Goal: Task Accomplishment & Management: Manage account settings

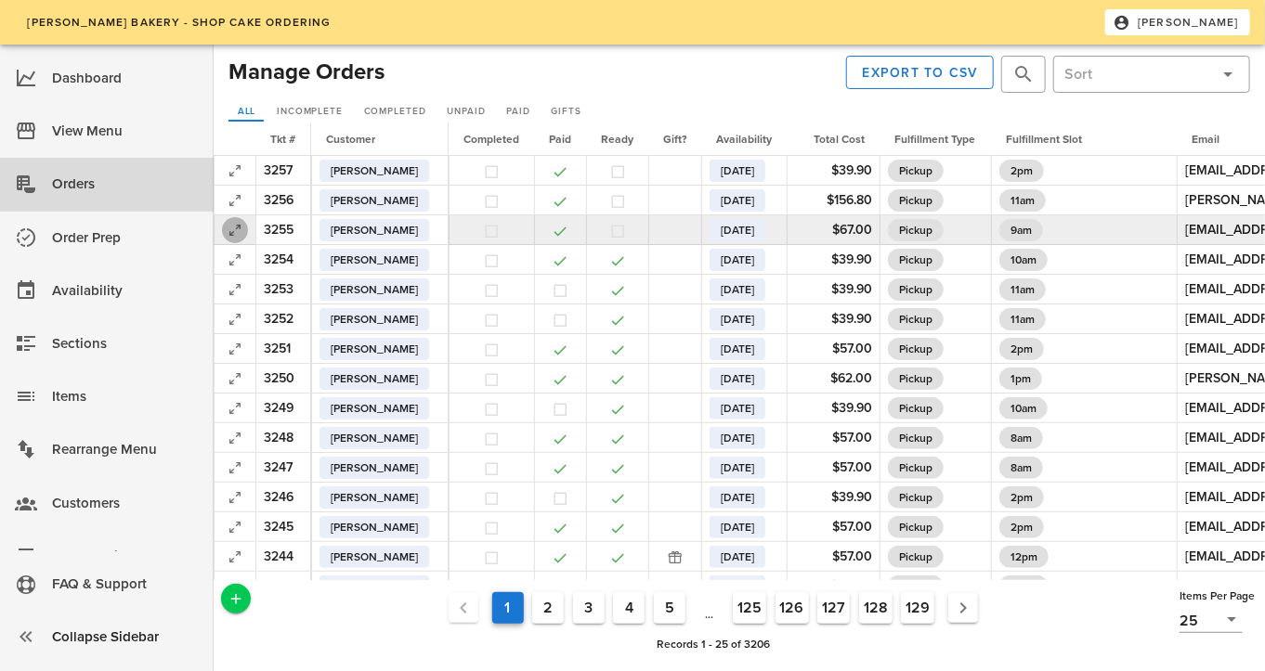
click at [236, 229] on icon "button" at bounding box center [235, 230] width 22 height 22
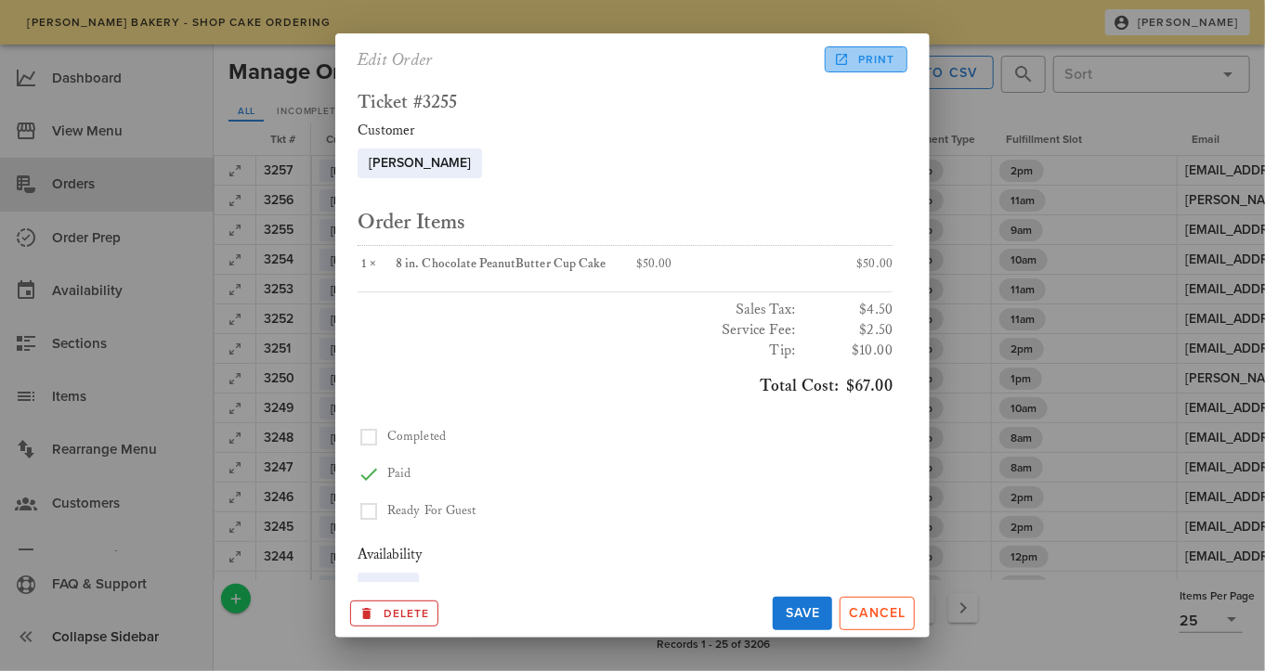
click at [869, 55] on span "Print" at bounding box center [866, 59] width 58 height 17
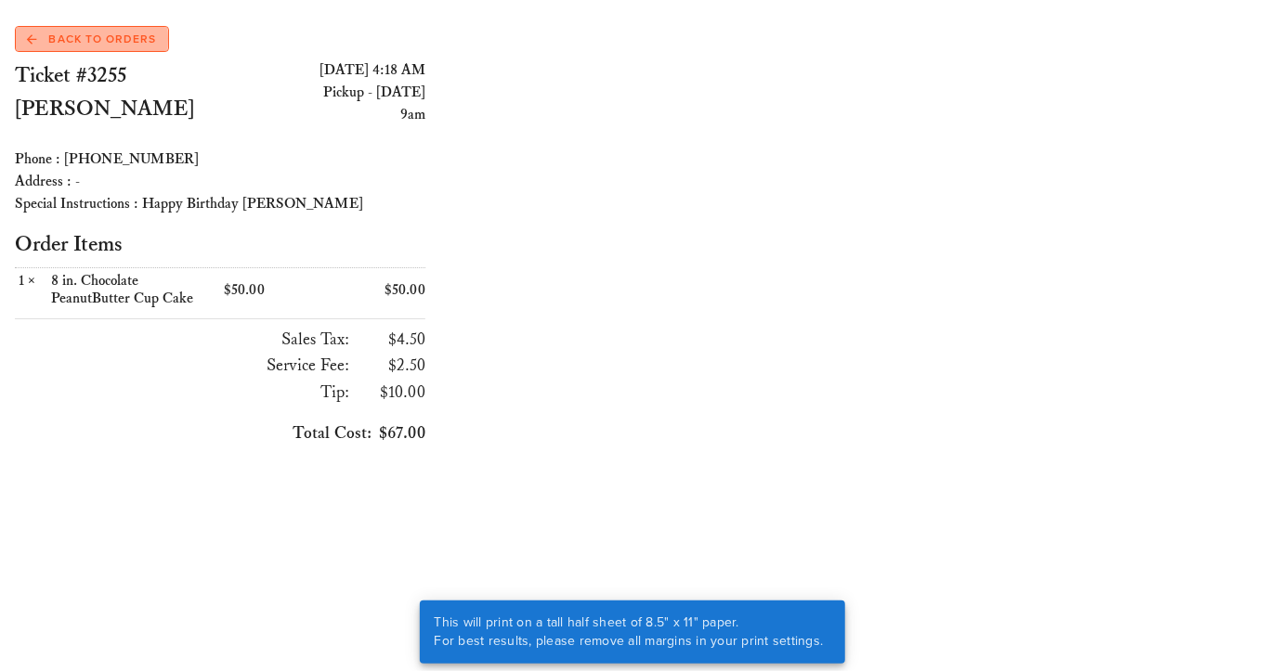
click at [72, 39] on span "Back to Orders" at bounding box center [91, 39] width 129 height 17
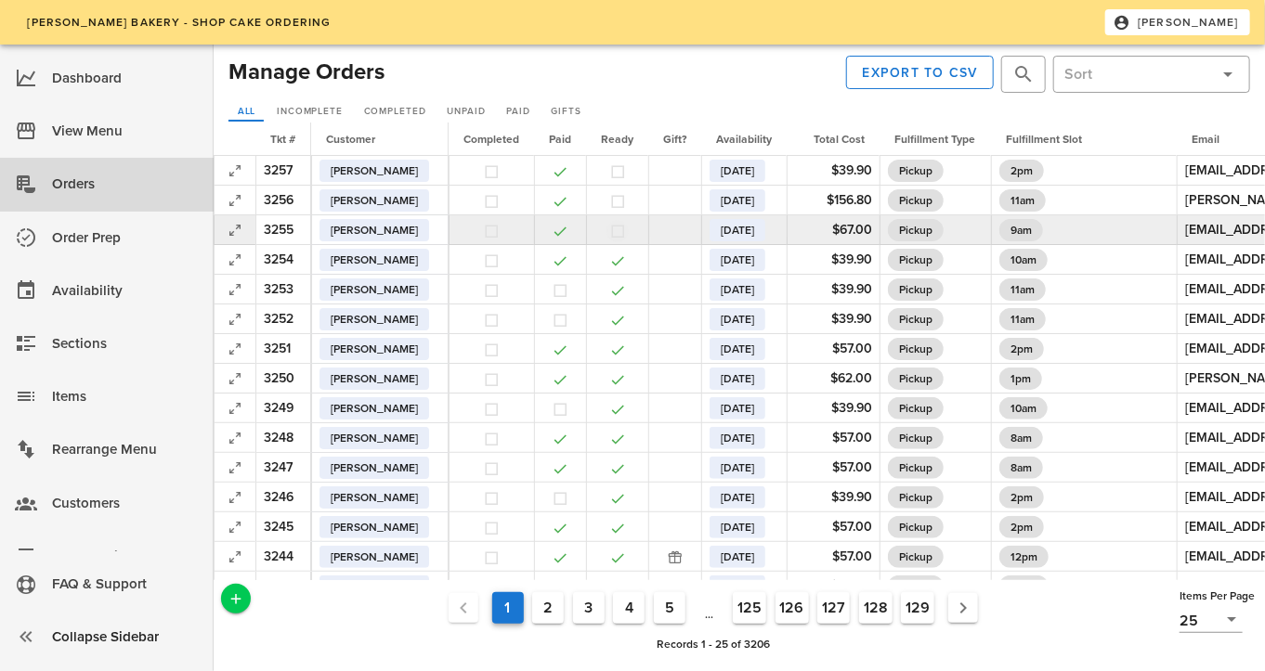
click at [615, 227] on button "button" at bounding box center [617, 231] width 17 height 17
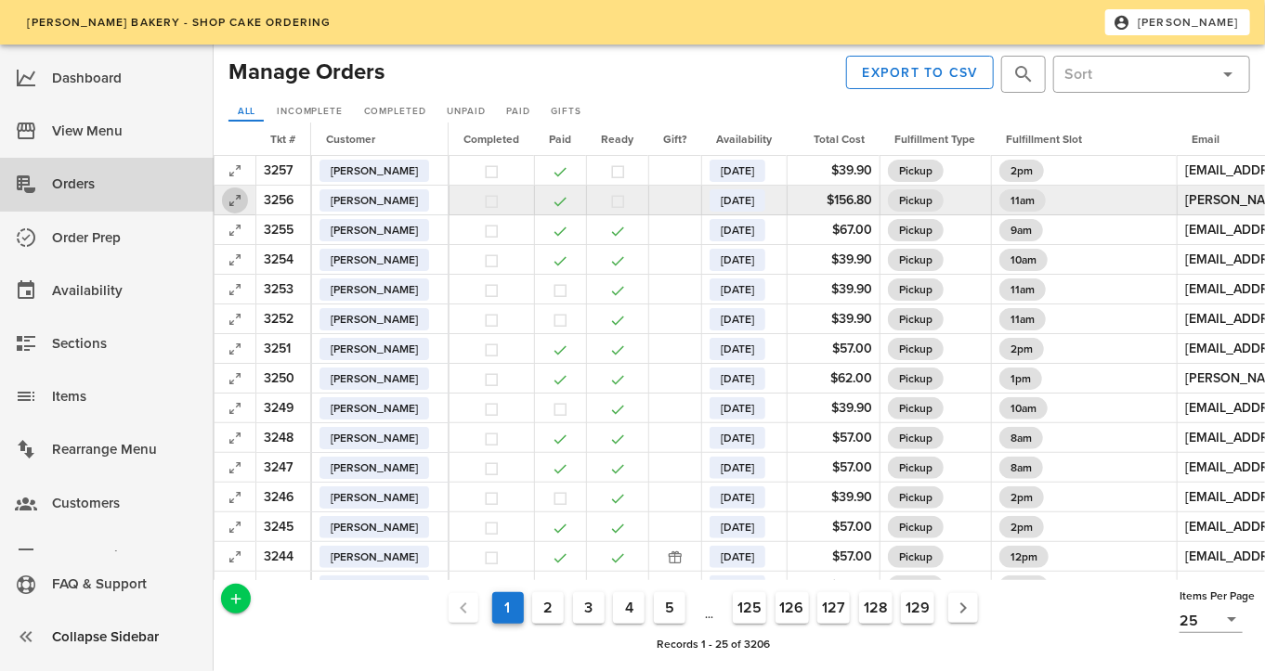
click at [233, 200] on icon "button" at bounding box center [235, 200] width 22 height 22
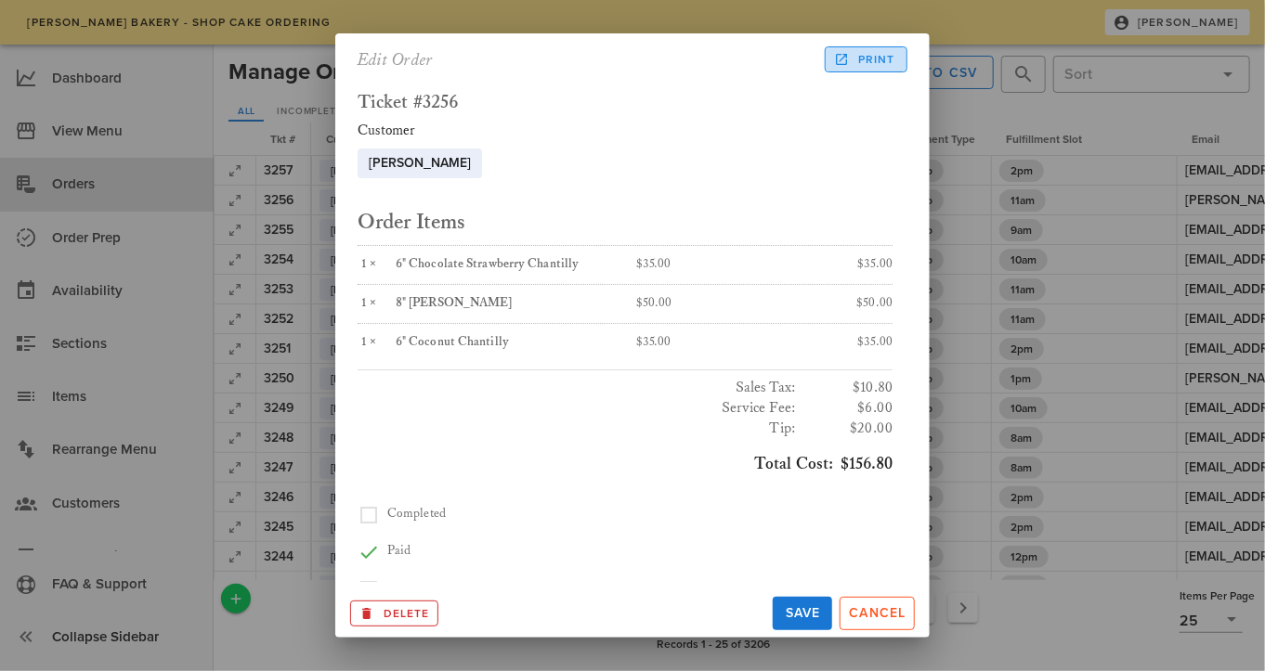
click at [872, 61] on span "Print" at bounding box center [866, 59] width 58 height 17
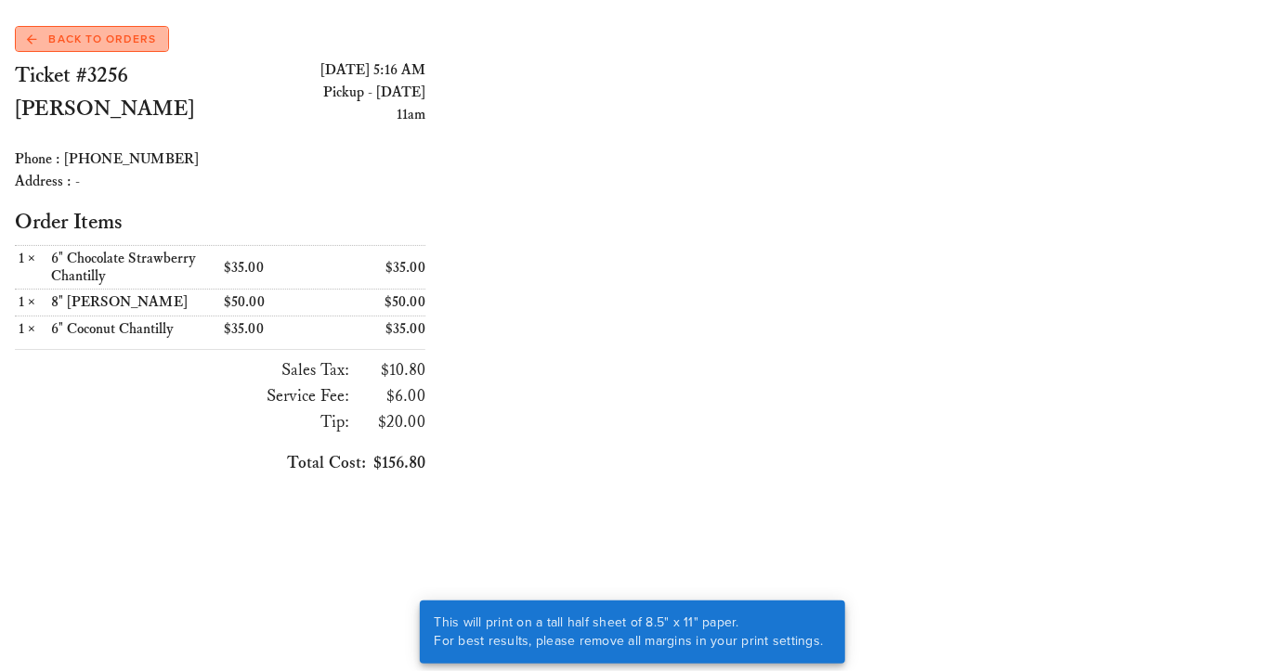
click at [100, 40] on span "Back to Orders" at bounding box center [91, 39] width 129 height 17
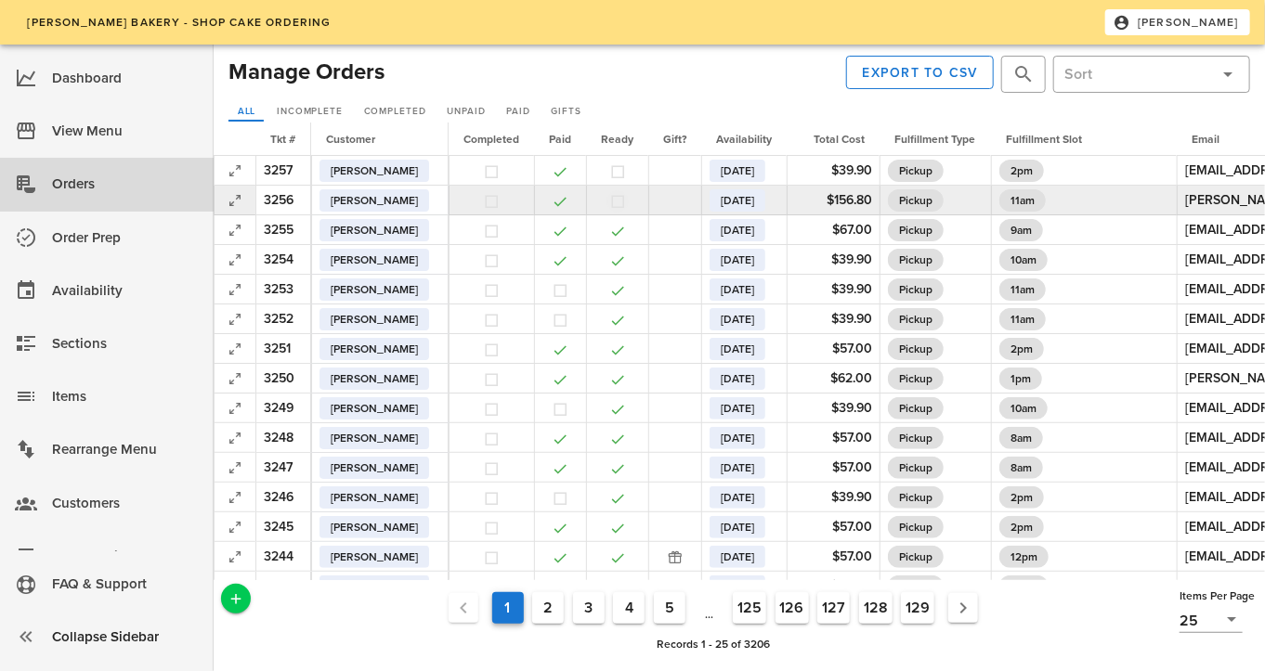
click at [612, 196] on button "button" at bounding box center [617, 201] width 17 height 17
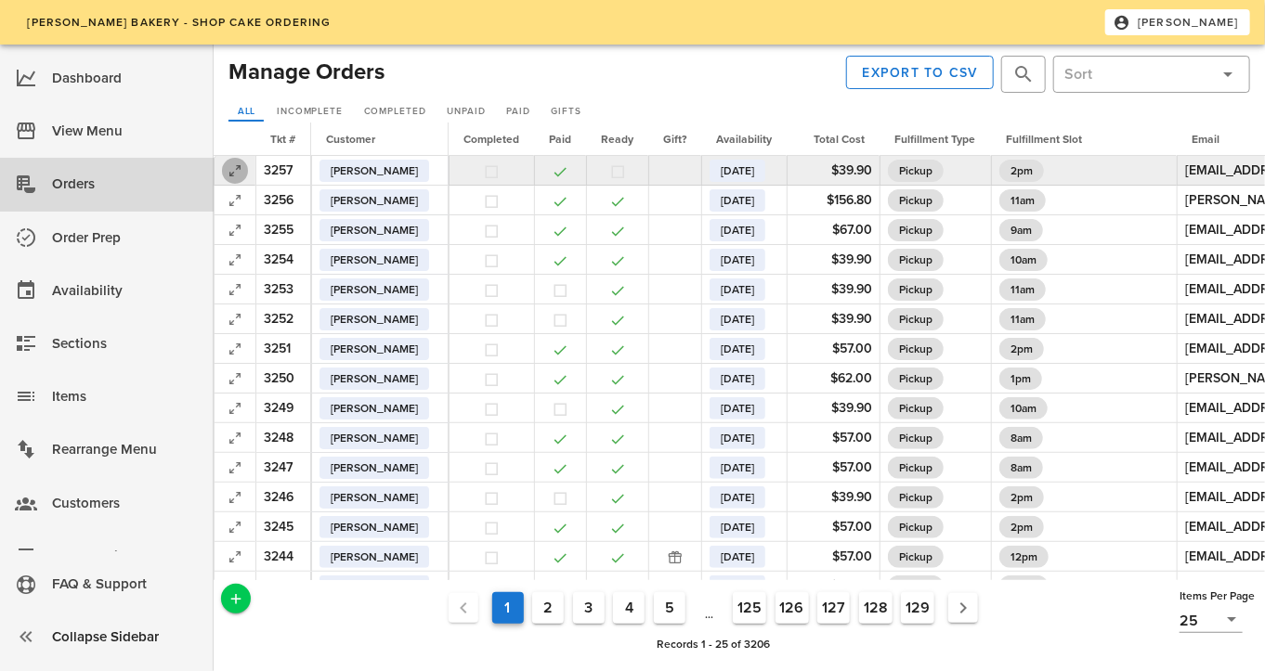
click at [237, 174] on icon "button" at bounding box center [235, 171] width 22 height 22
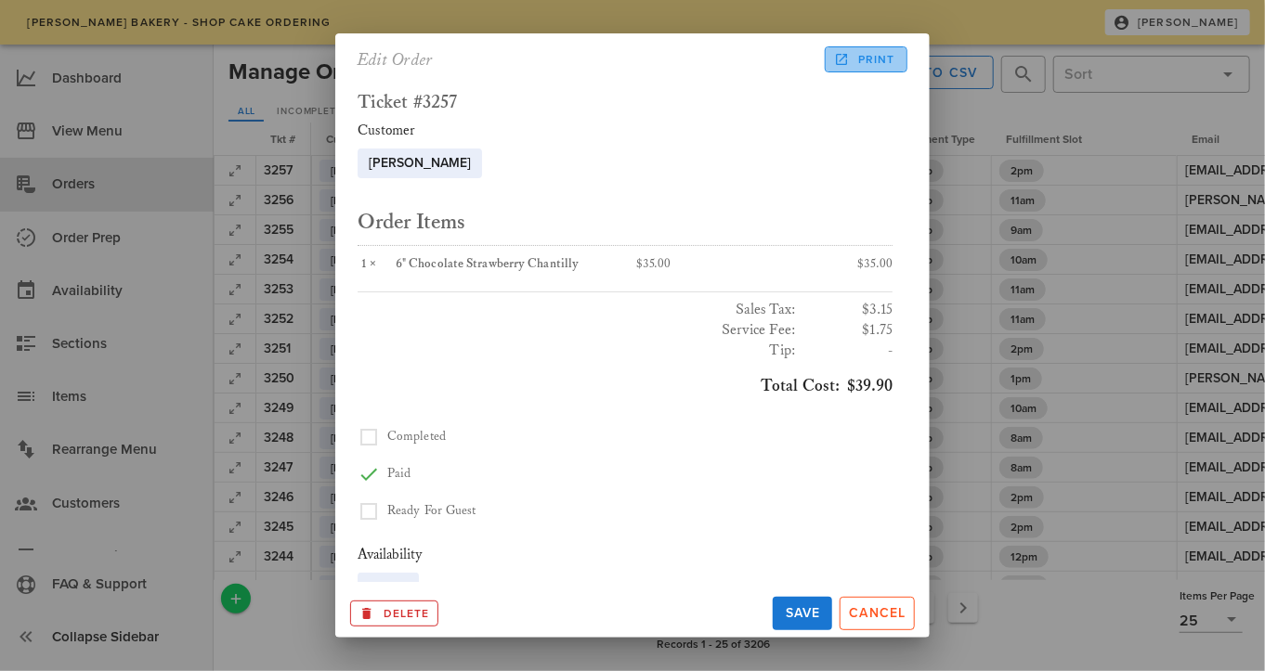
click at [883, 65] on span "Print" at bounding box center [866, 59] width 58 height 17
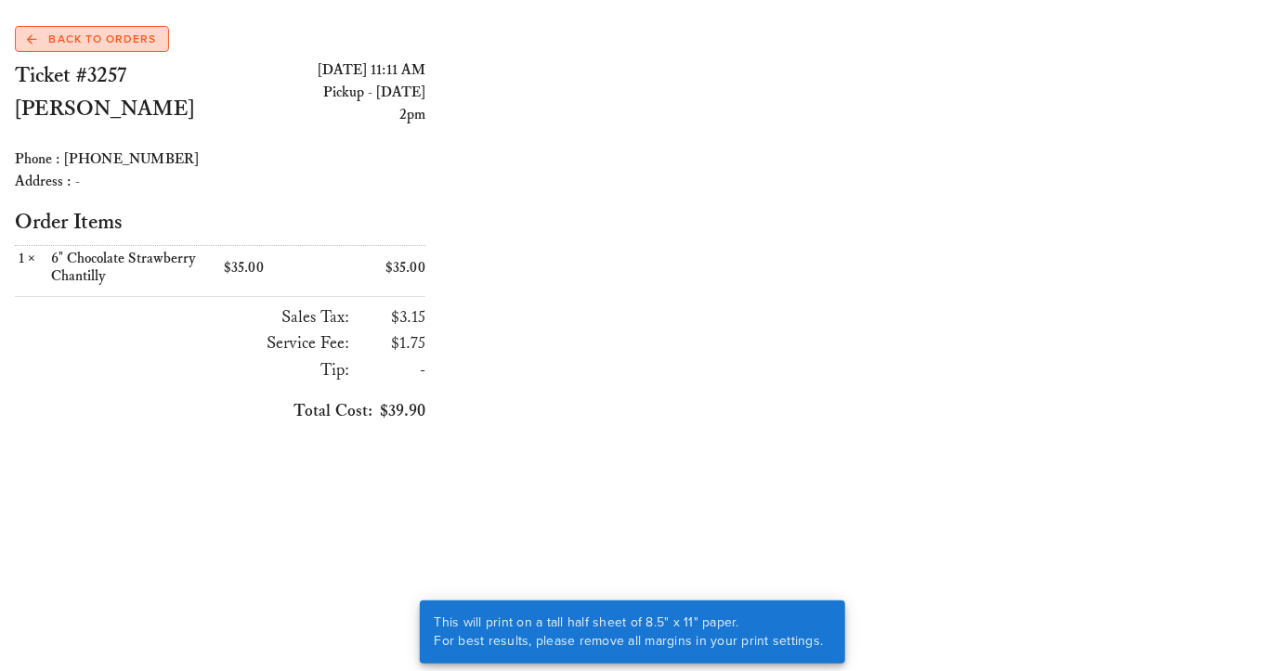
click at [82, 34] on span "Back to Orders" at bounding box center [91, 39] width 129 height 17
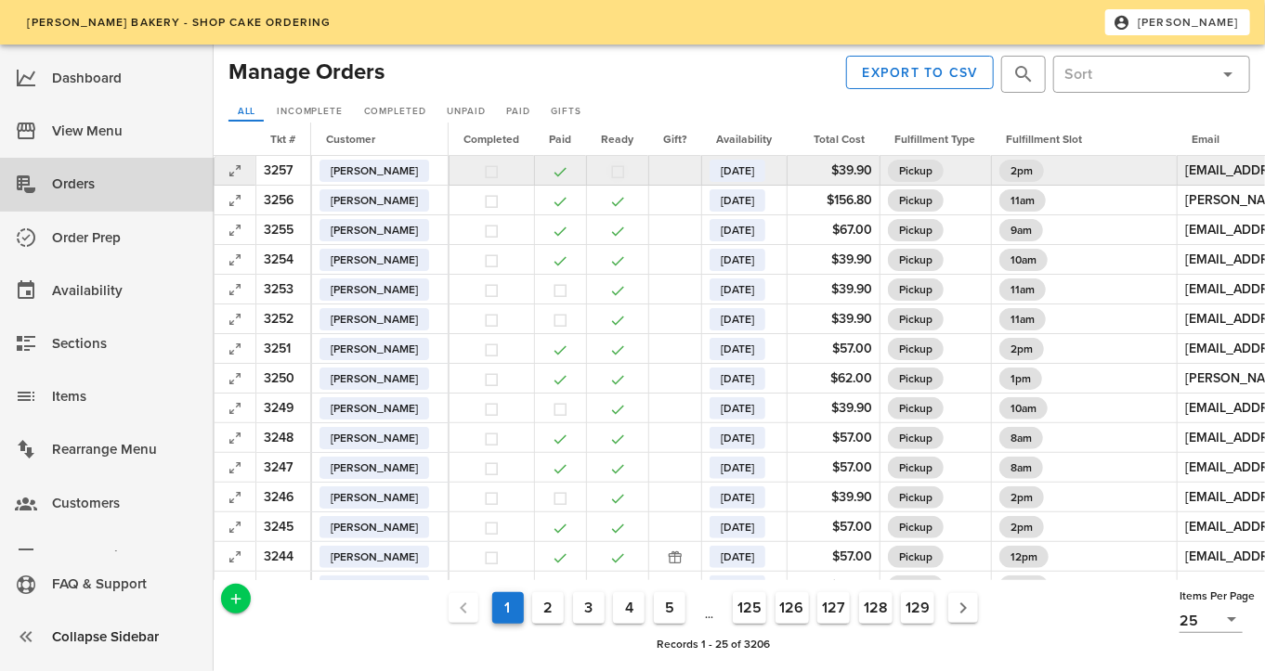
click at [616, 168] on button "button" at bounding box center [617, 171] width 17 height 17
